Goal: Information Seeking & Learning: Learn about a topic

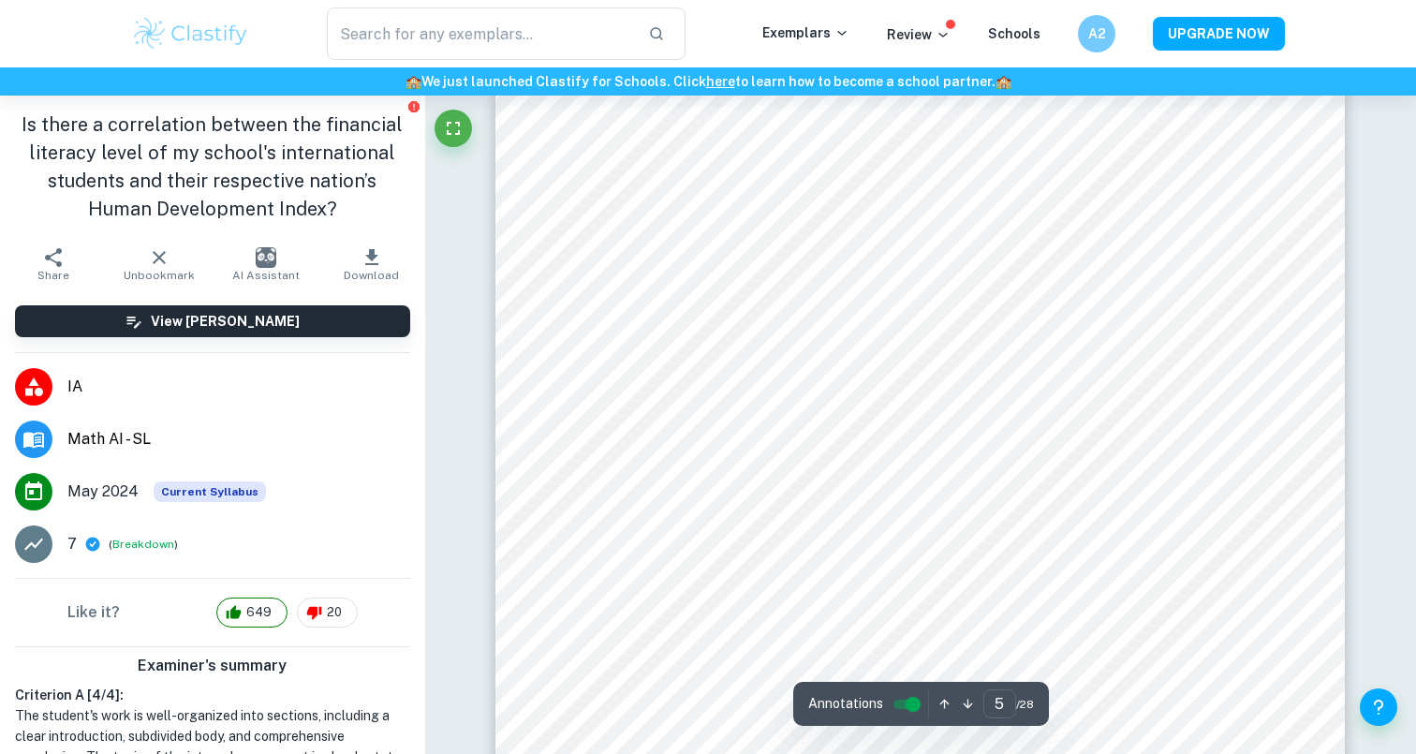
scroll to position [5089, 0]
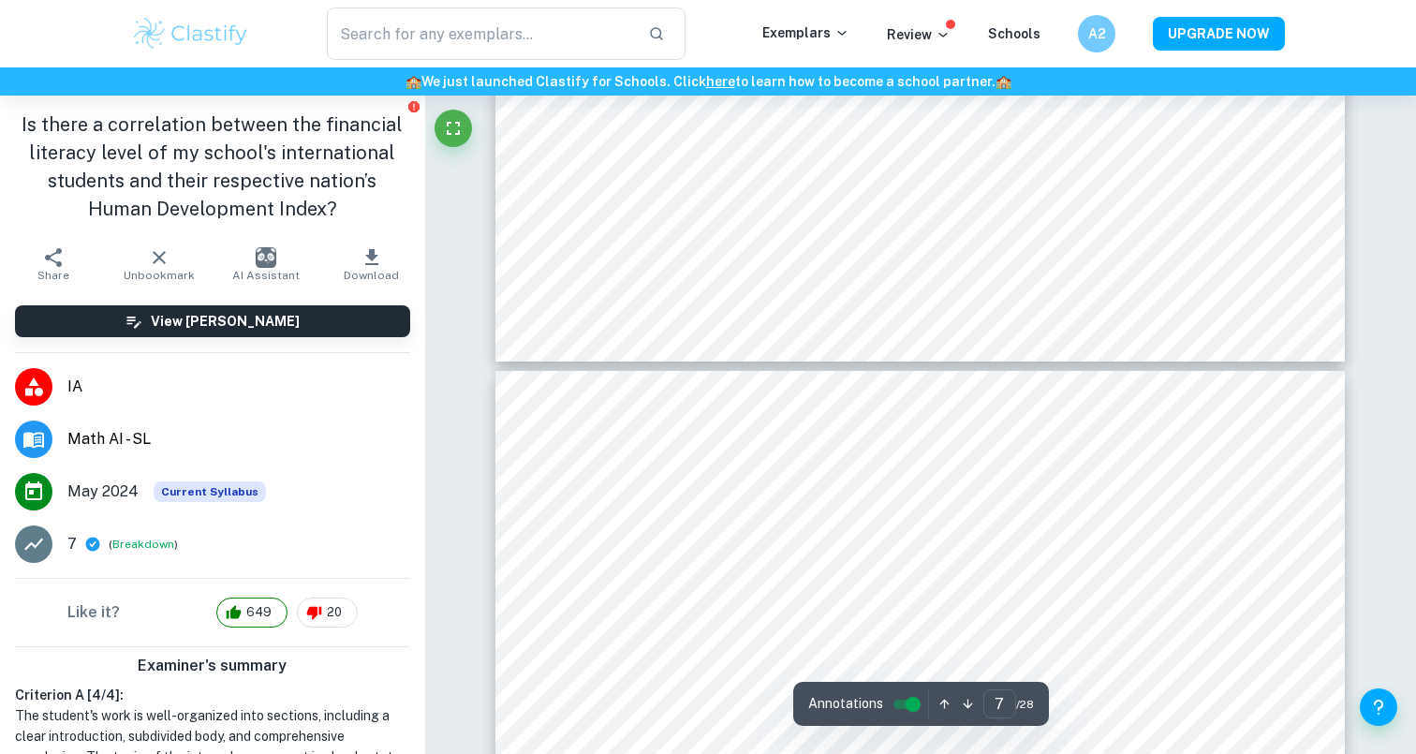
type input "6"
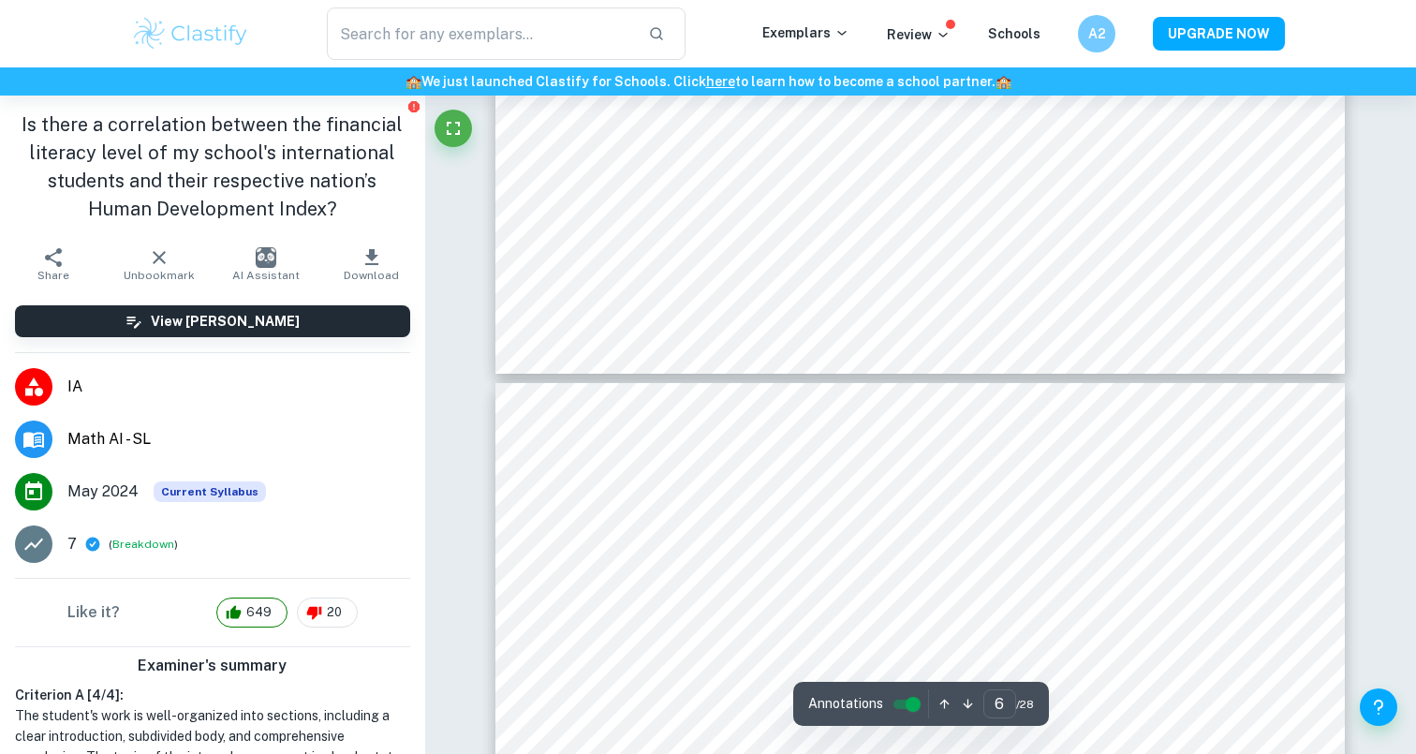
scroll to position [6656, 0]
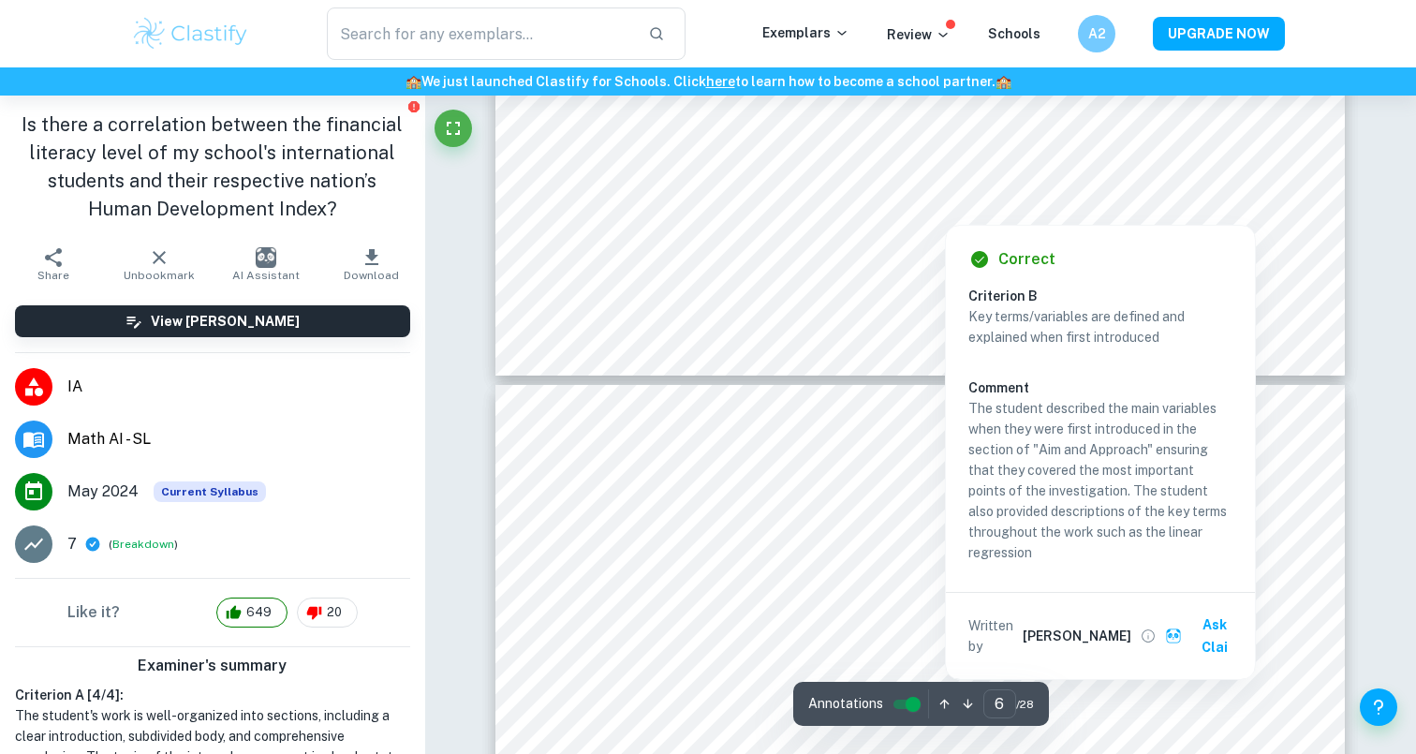
click at [767, 214] on div at bounding box center [944, 210] width 598 height 19
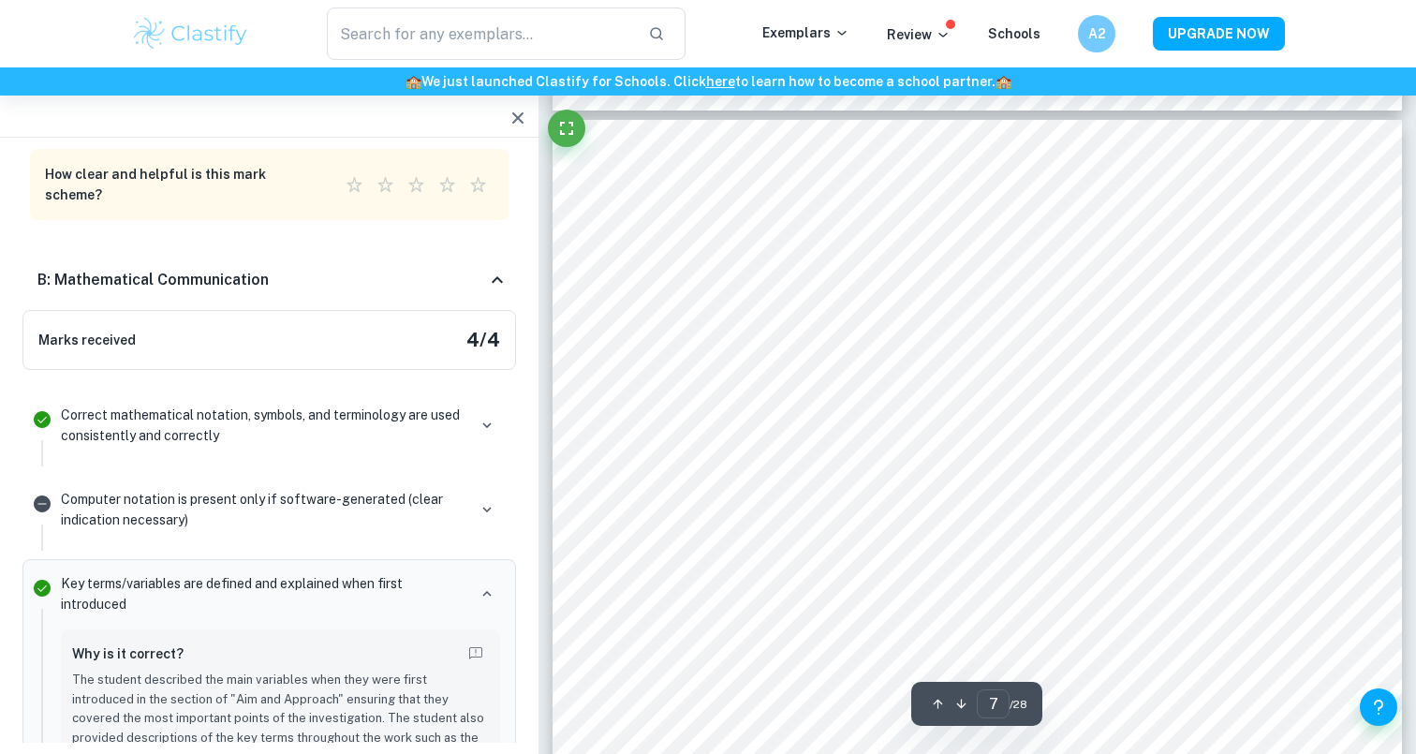
scroll to position [6653, 0]
click at [515, 117] on icon "button" at bounding box center [518, 118] width 22 height 22
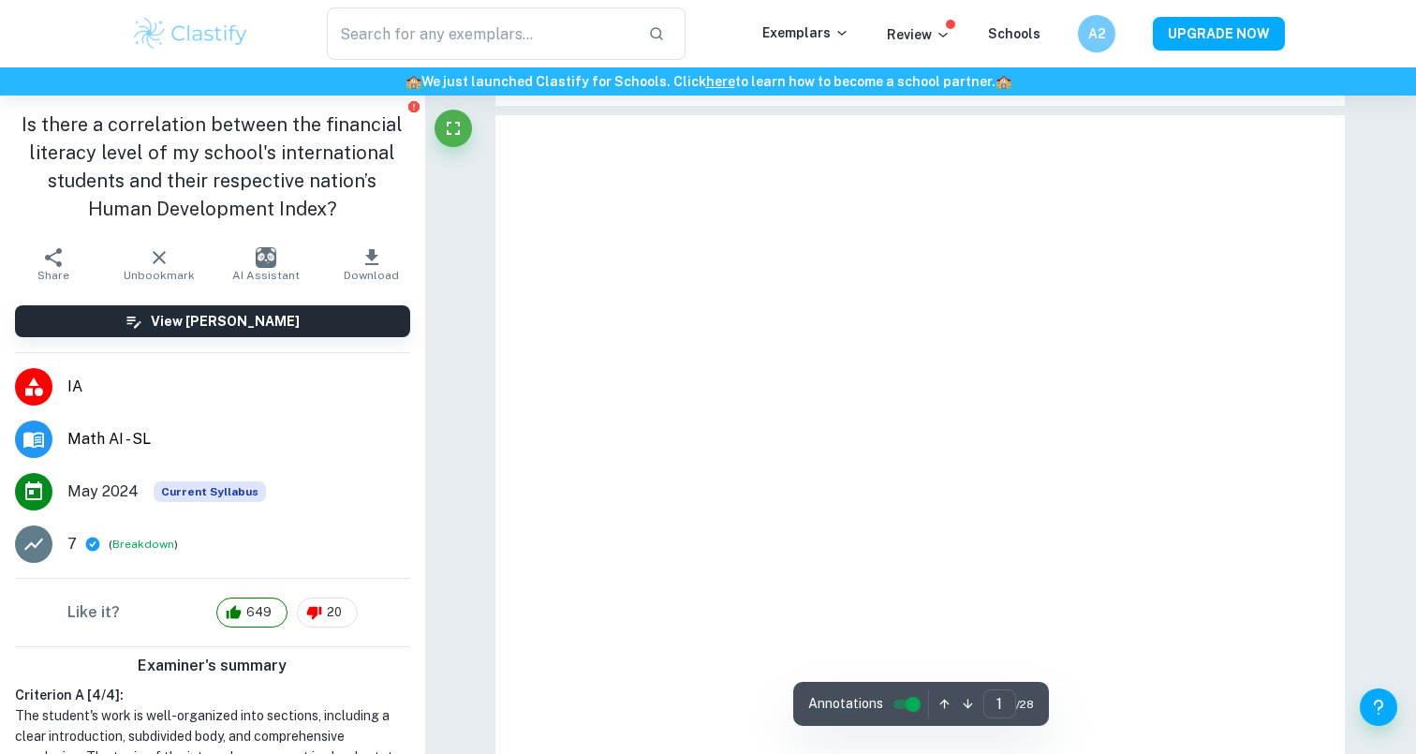
type input "7"
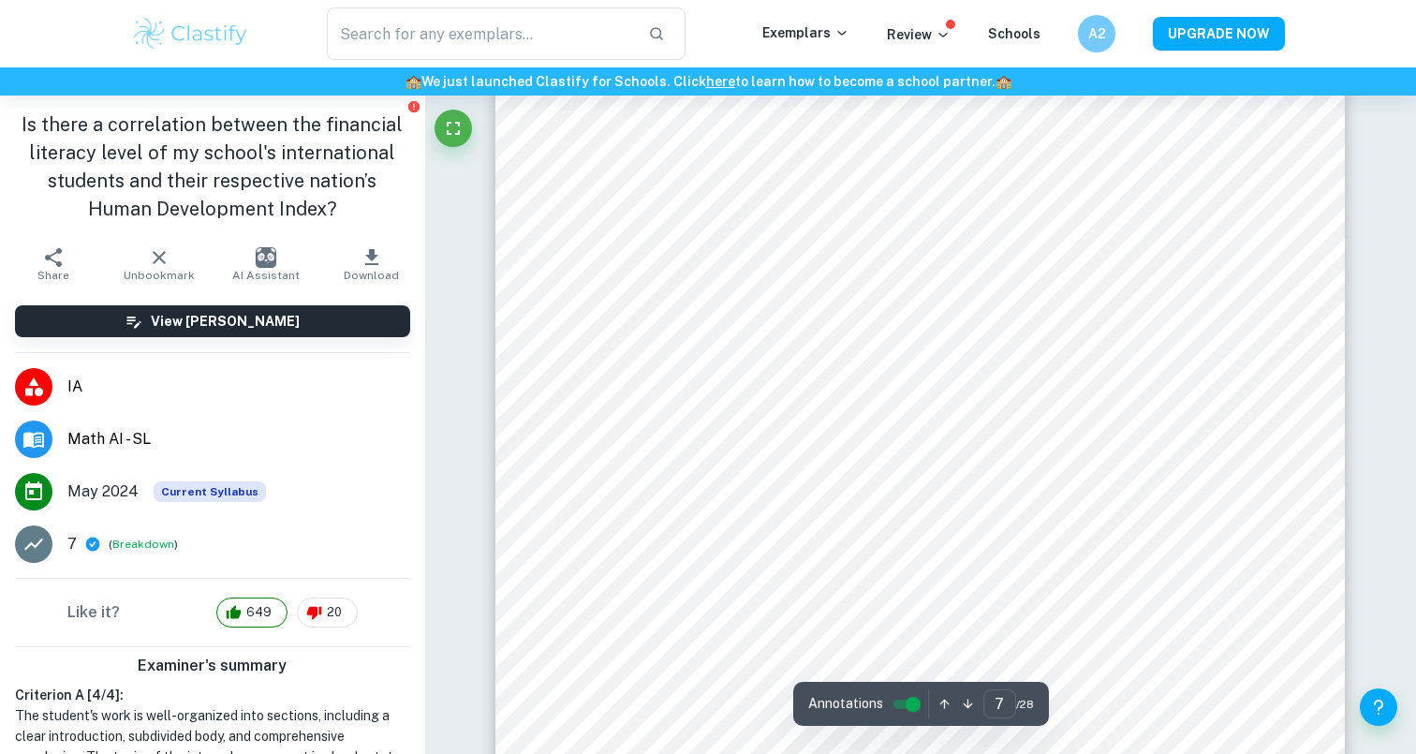
scroll to position [6727, 0]
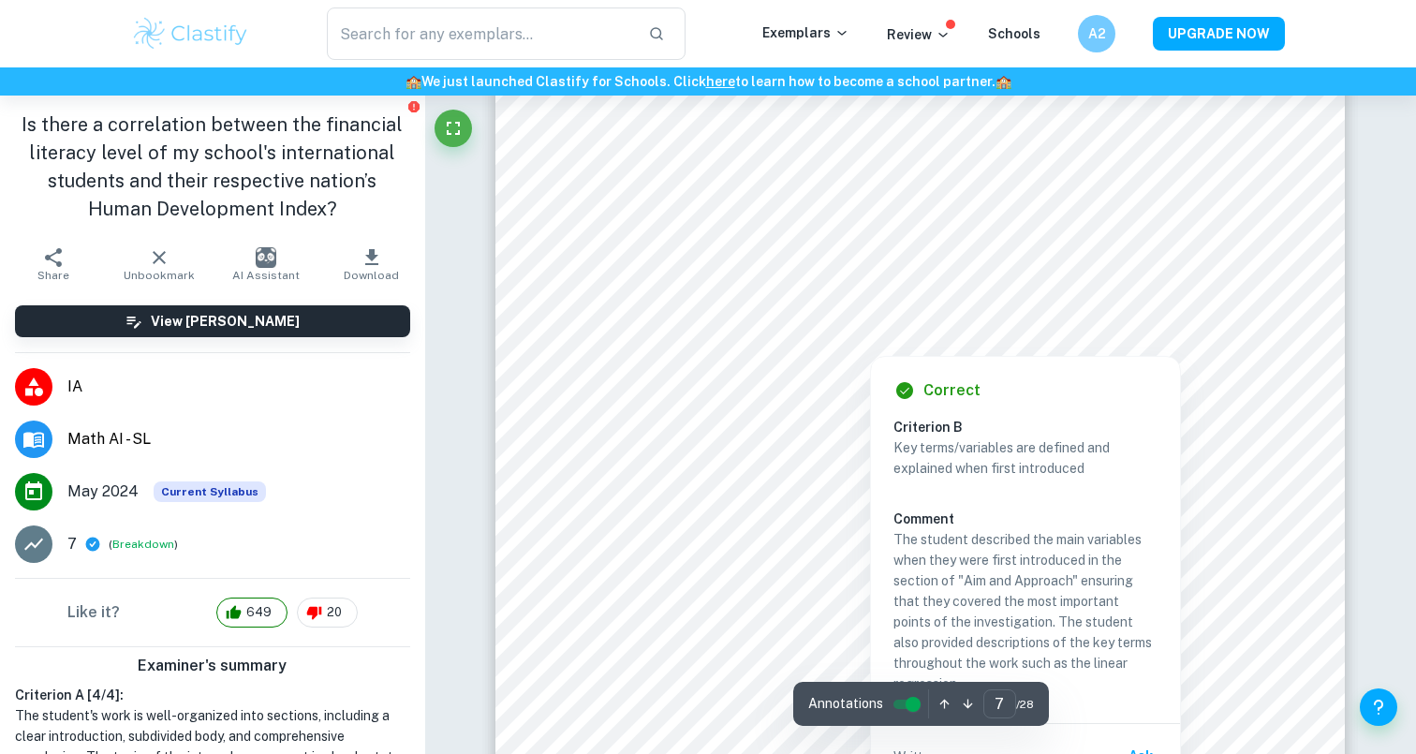
click at [676, 235] on div at bounding box center [919, 229] width 647 height 60
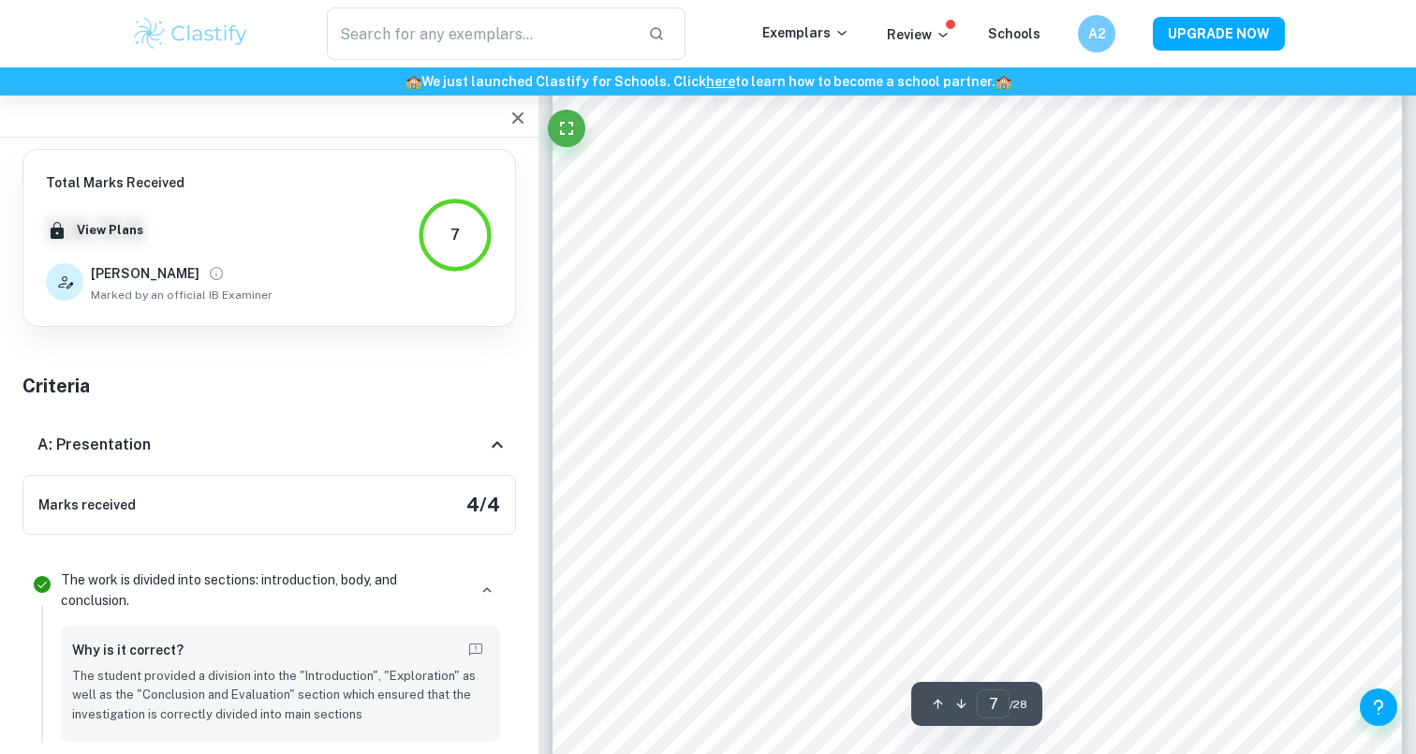
scroll to position [4808, 0]
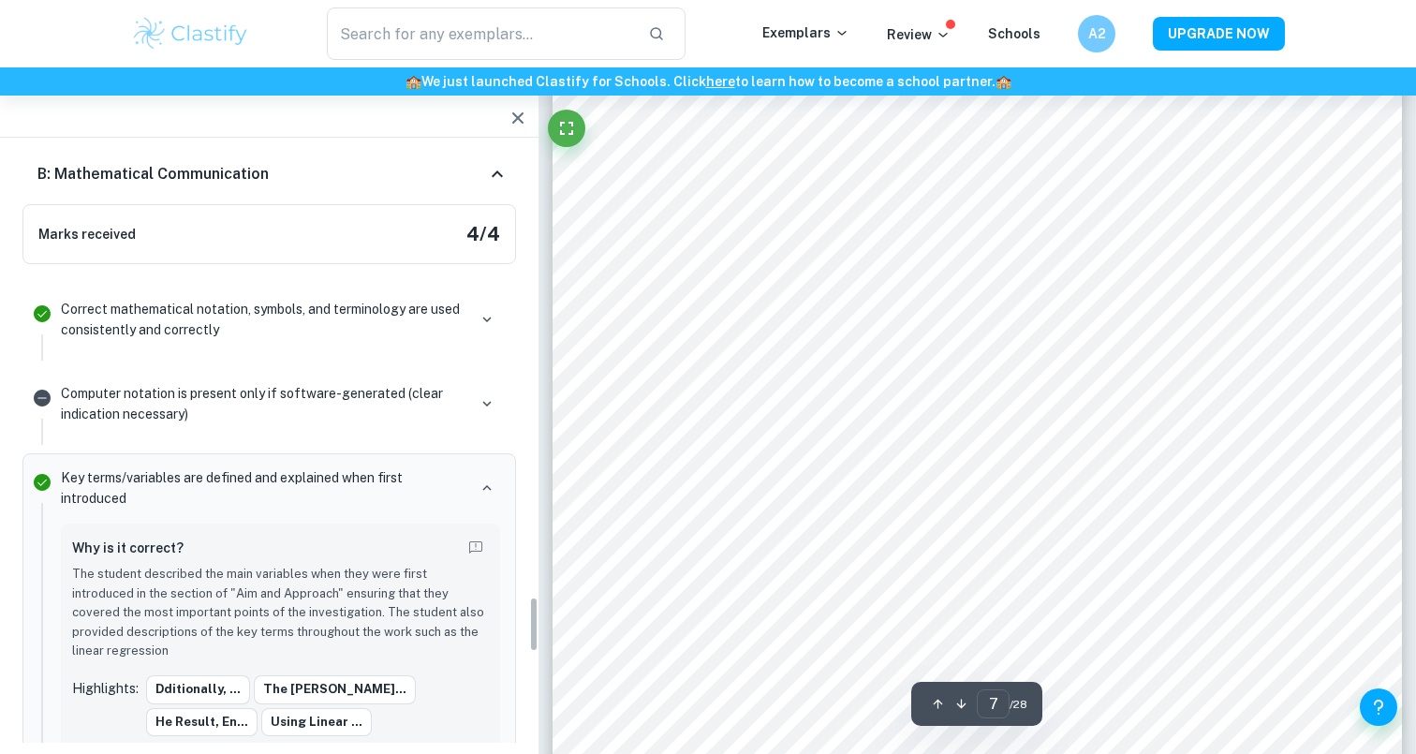
click at [523, 114] on icon "button" at bounding box center [518, 118] width 22 height 22
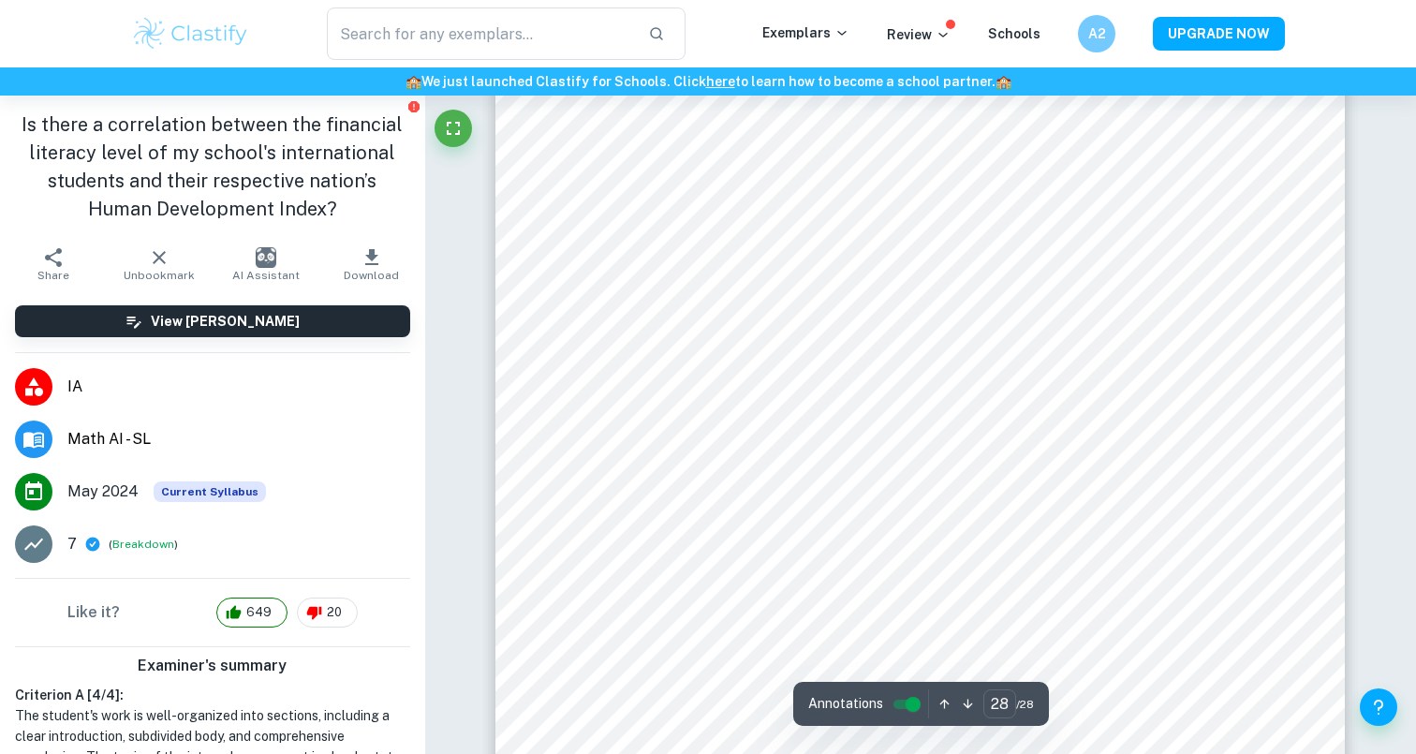
scroll to position [30578, 0]
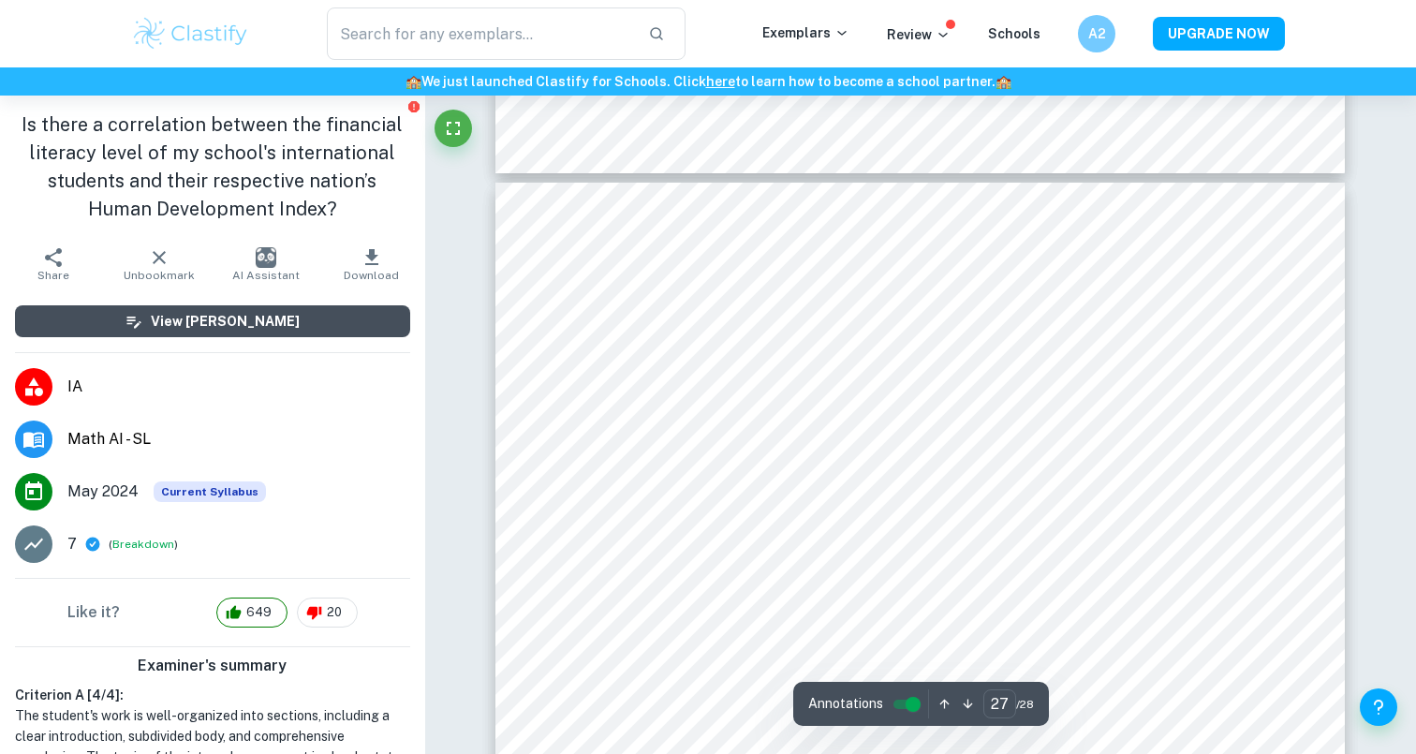
type input "28"
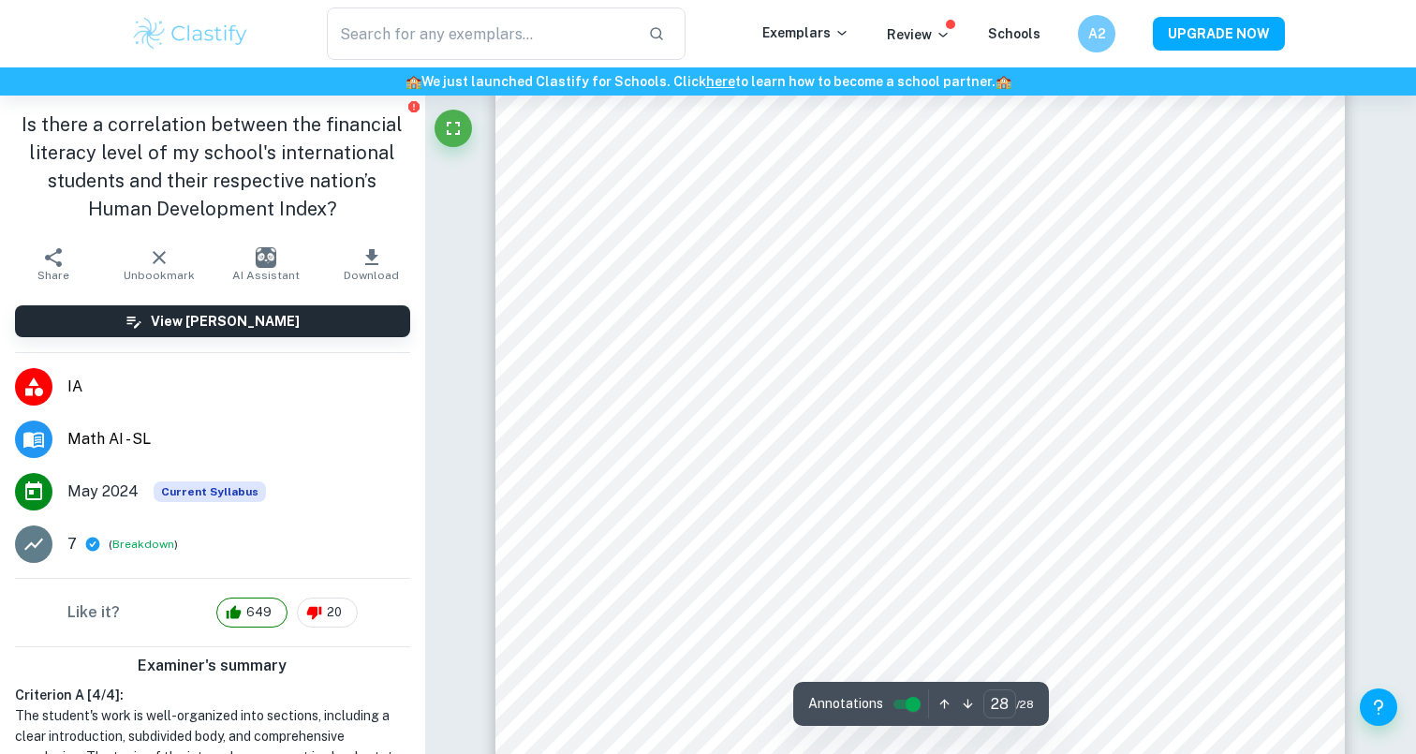
scroll to position [30679, 0]
